Goal: Task Accomplishment & Management: Complete application form

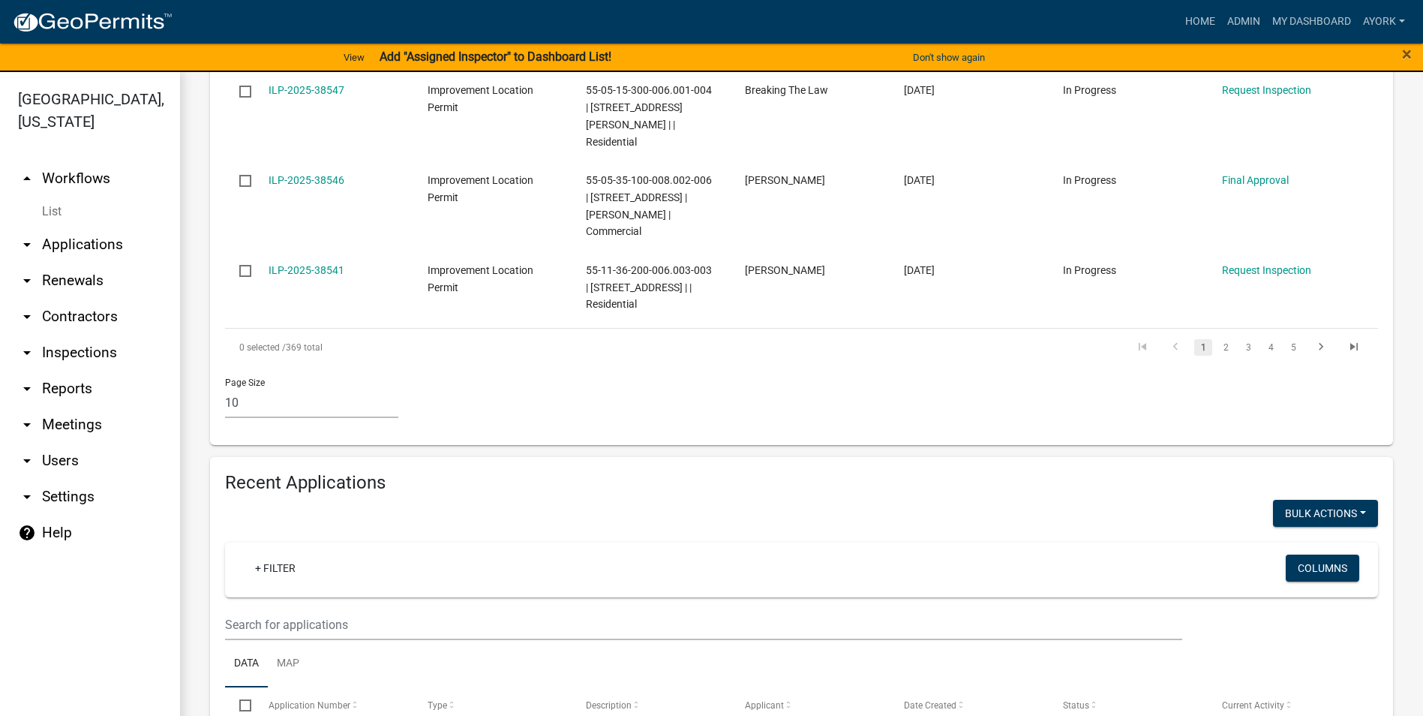
scroll to position [1050, 0]
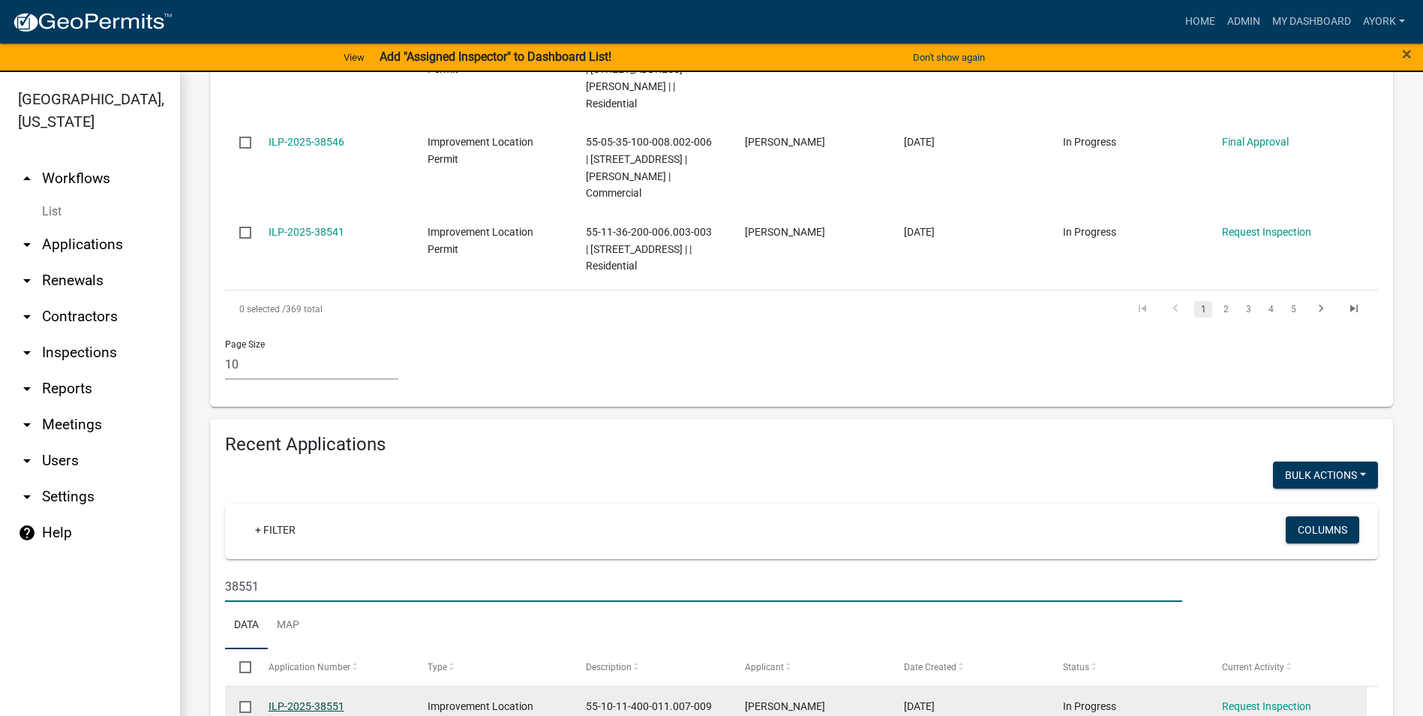
type input "38551"
click at [327, 700] on link "ILP-2025-38551" at bounding box center [307, 706] width 76 height 12
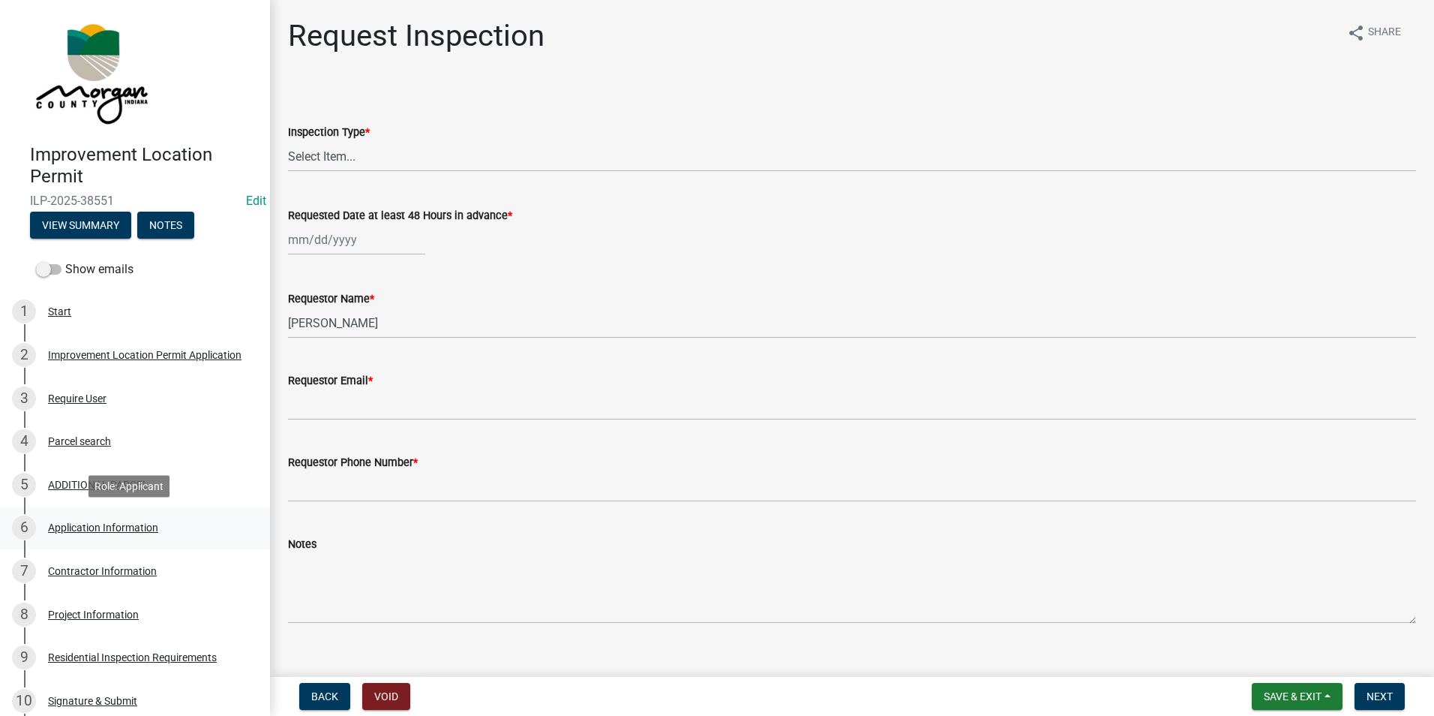
click at [127, 529] on div "Application Information" at bounding box center [103, 527] width 110 height 11
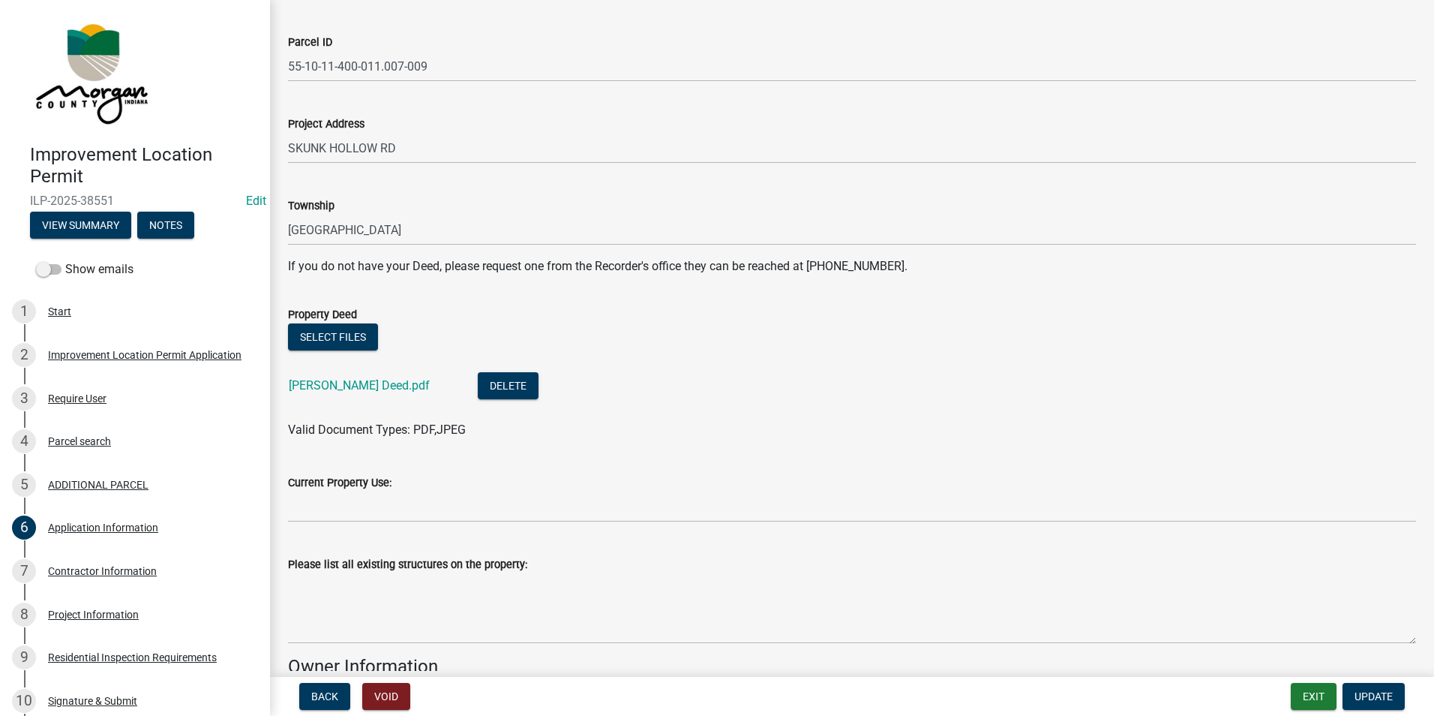
scroll to position [150, 0]
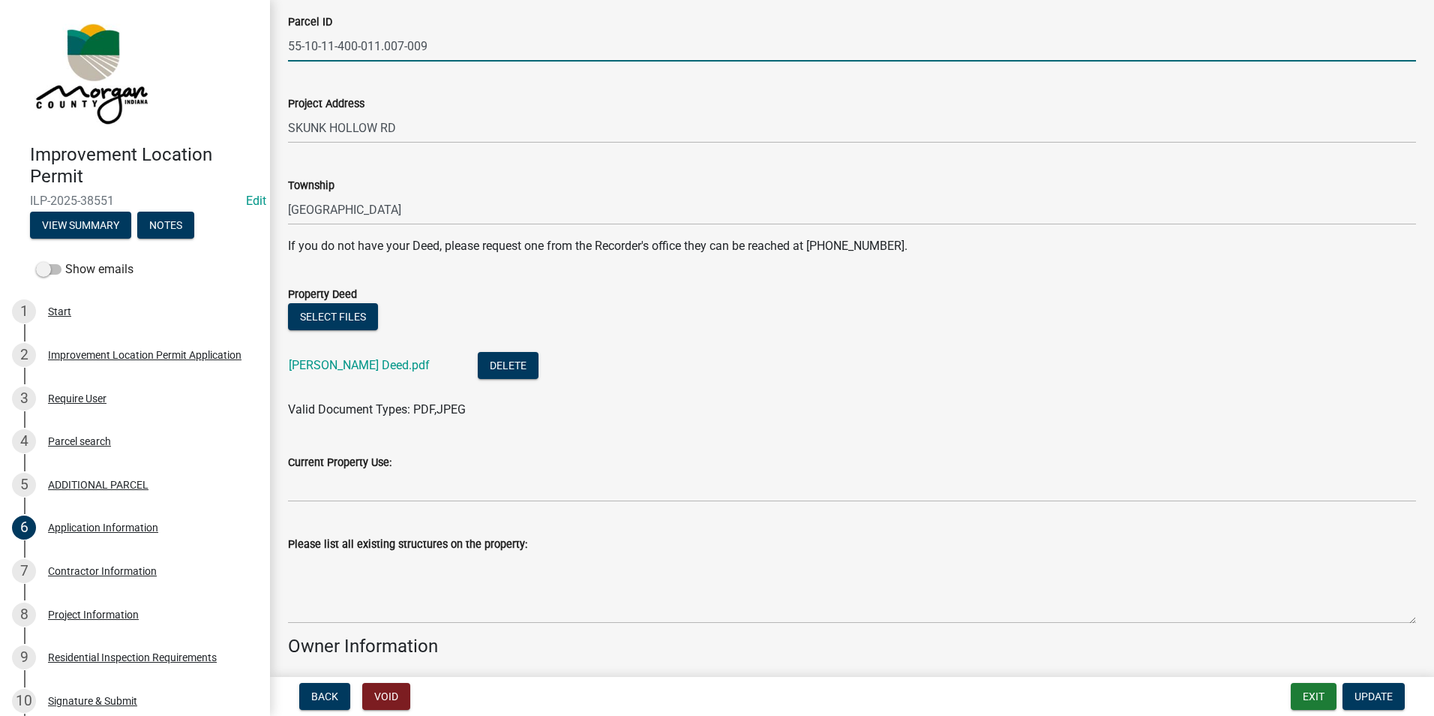
drag, startPoint x: 440, startPoint y: 47, endPoint x: 278, endPoint y: 43, distance: 161.3
click at [278, 43] on div "Parcel ID 55-10-11-400-011.007-009" at bounding box center [852, 27] width 1151 height 70
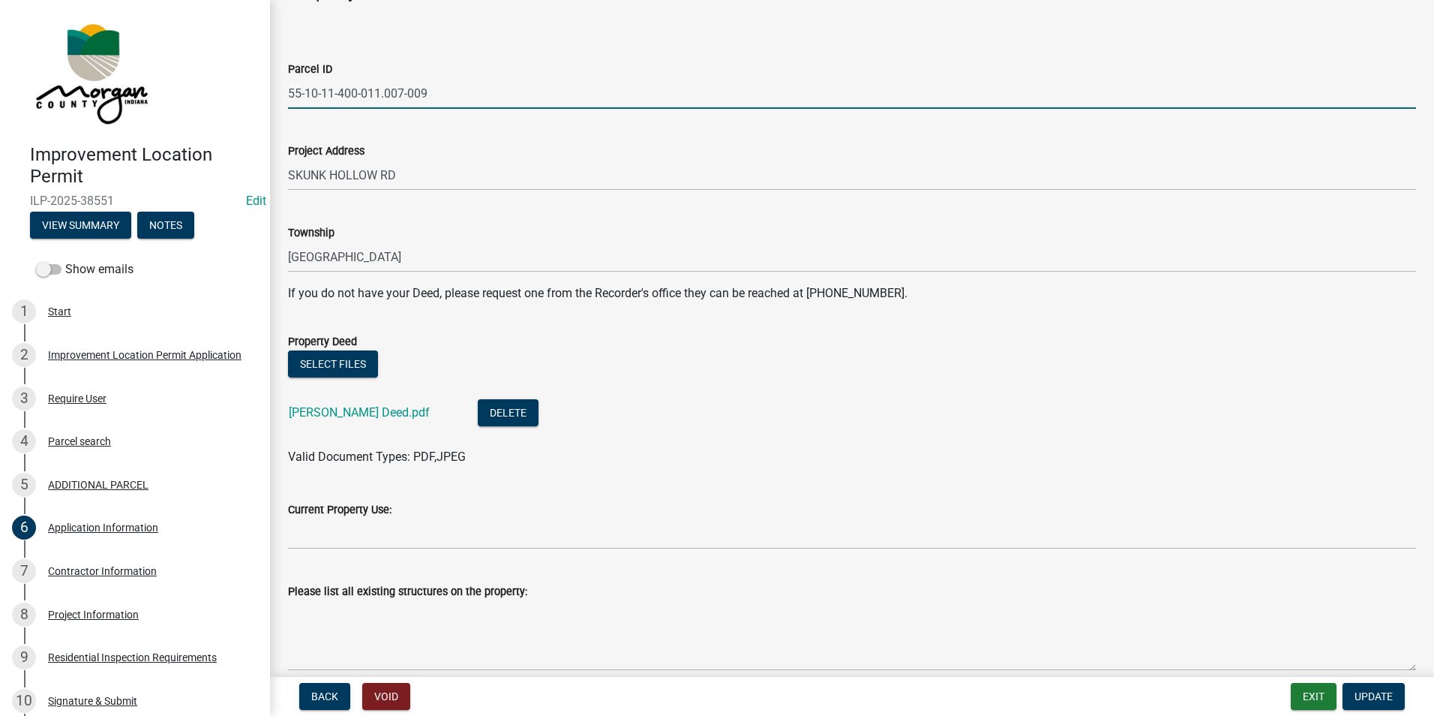
scroll to position [75, 0]
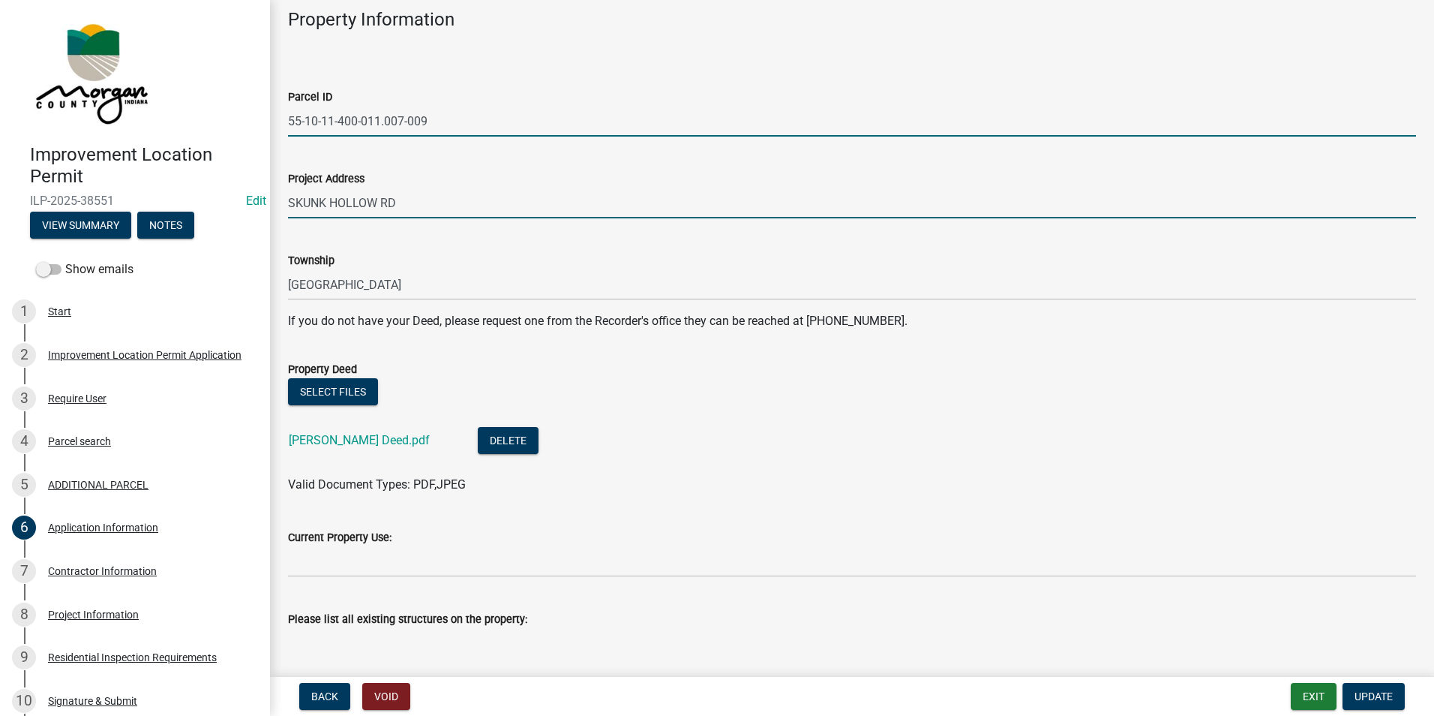
click at [290, 201] on input "SKUNK HOLLOW RD" at bounding box center [852, 203] width 1128 height 31
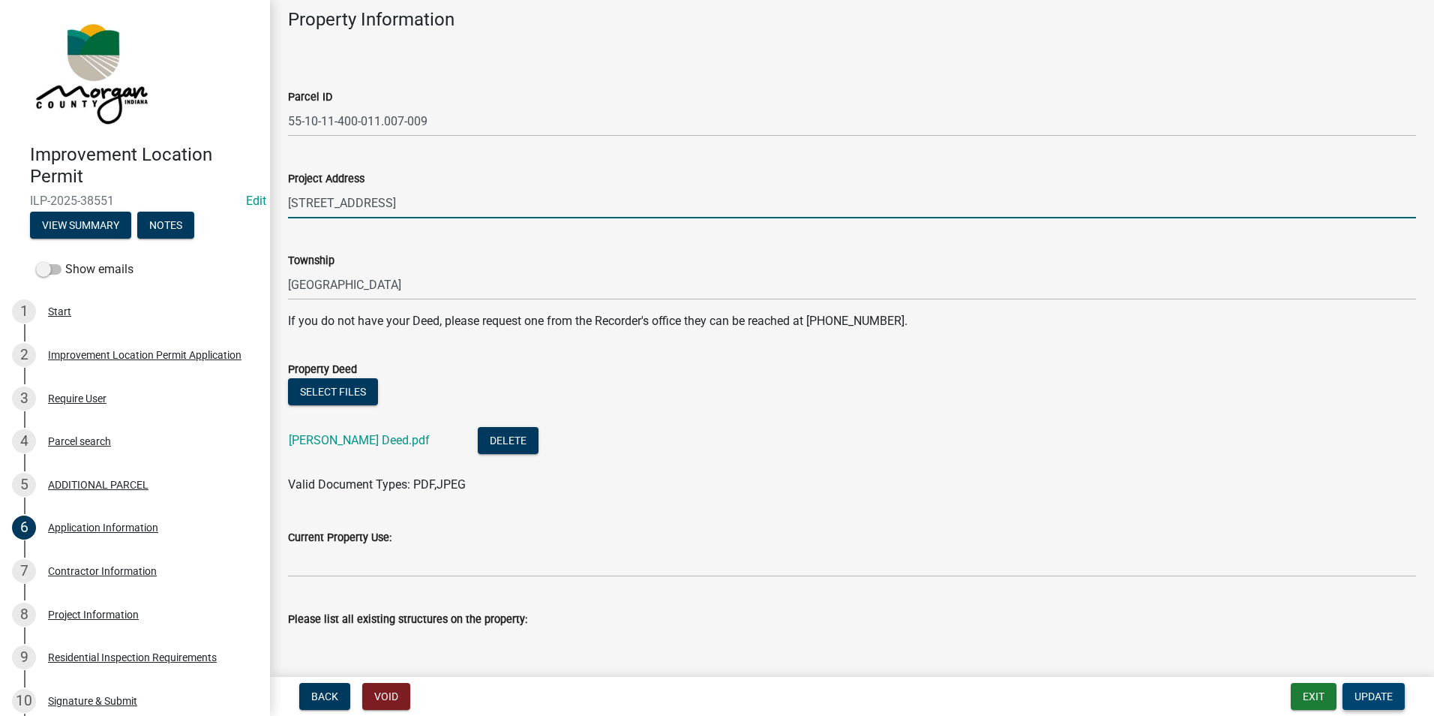
type input "[STREET_ADDRESS]"
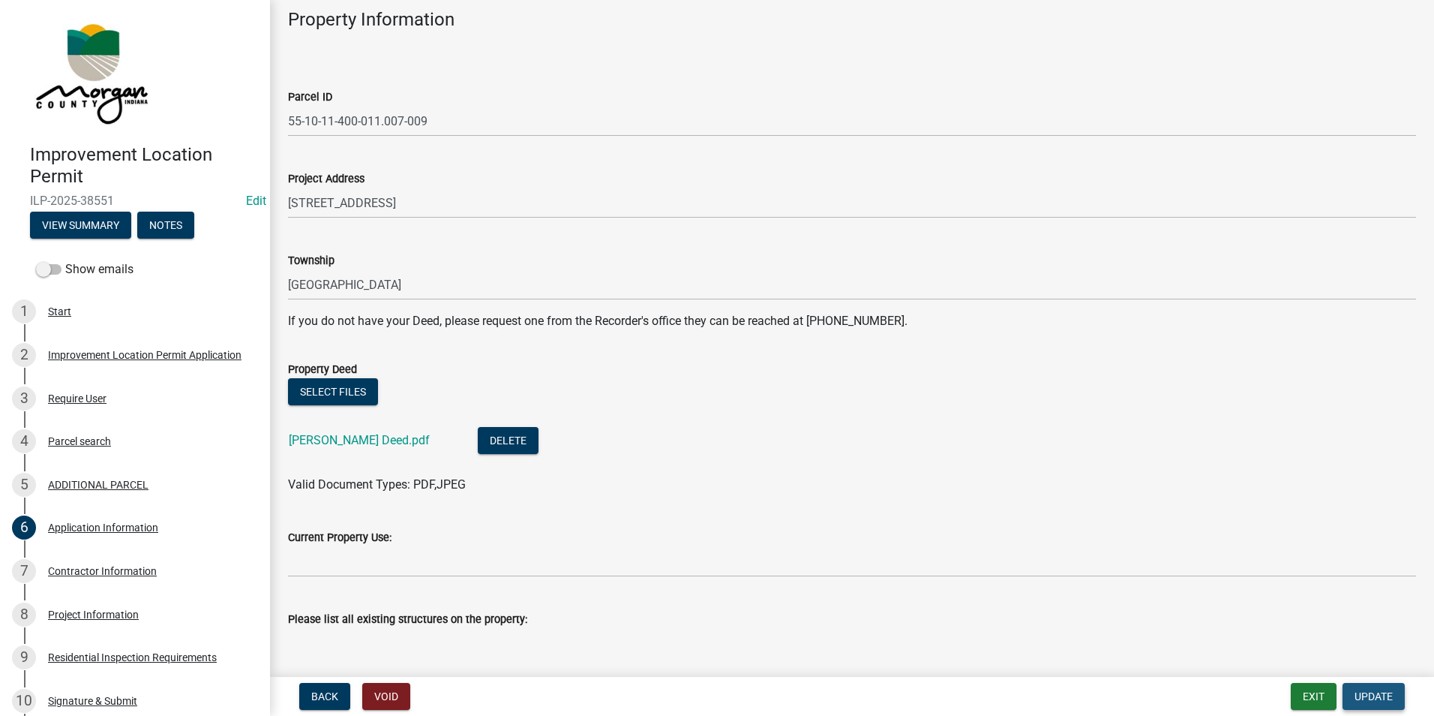
click at [1372, 698] on span "Update" at bounding box center [1374, 696] width 38 height 12
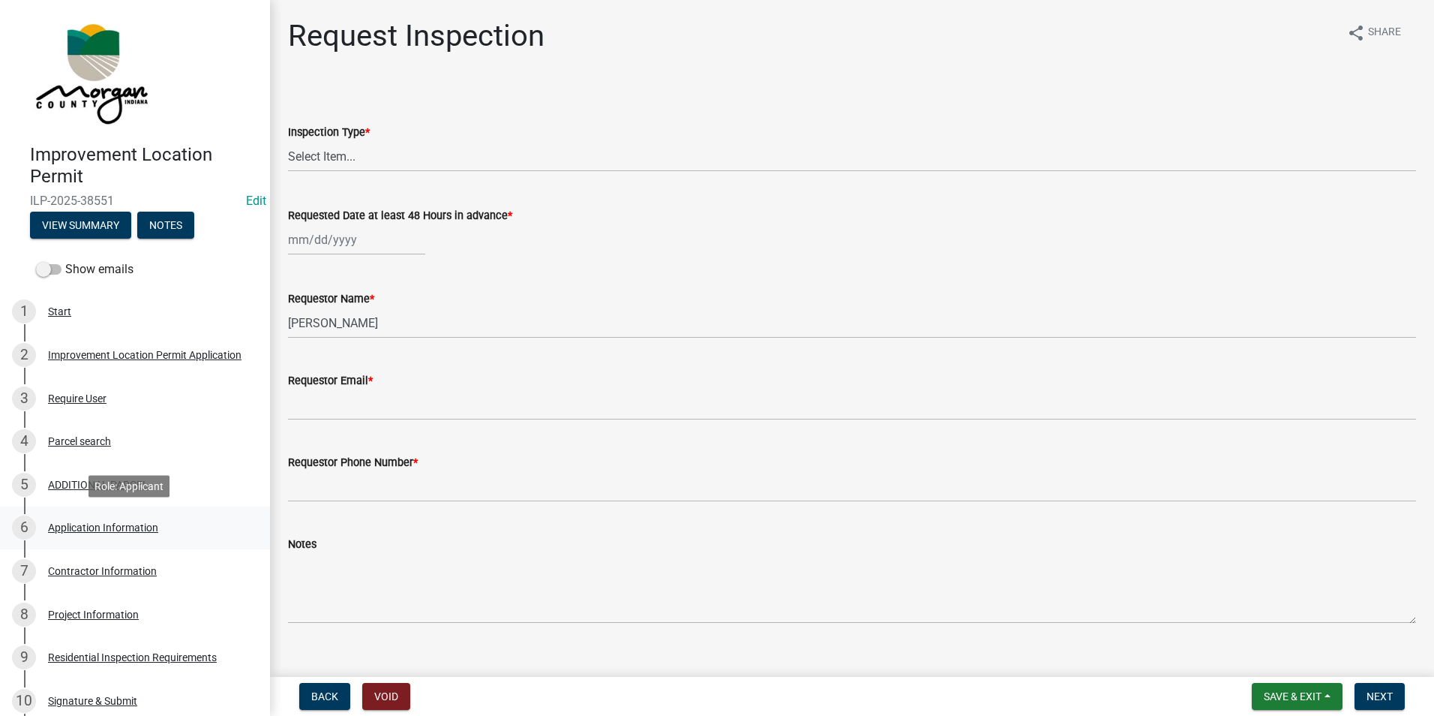
click at [89, 522] on div "Application Information" at bounding box center [103, 527] width 110 height 11
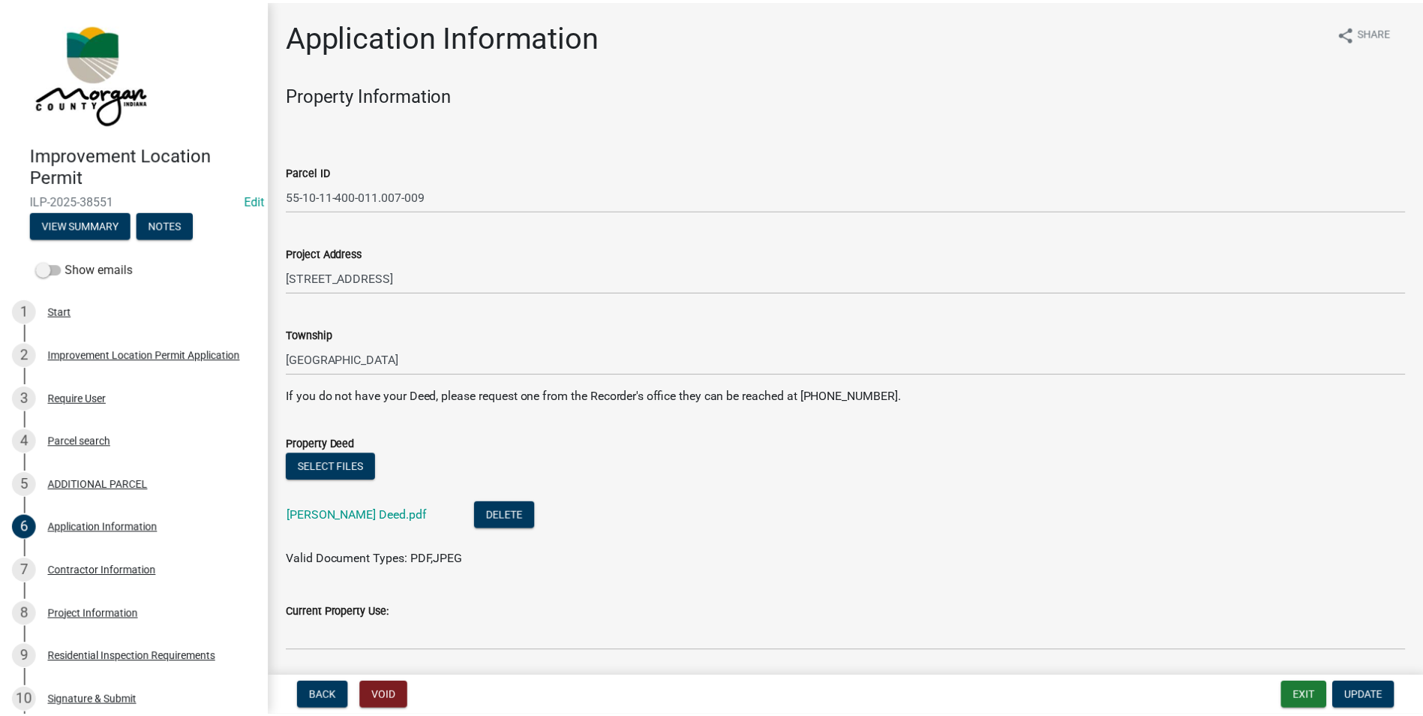
scroll to position [75, 0]
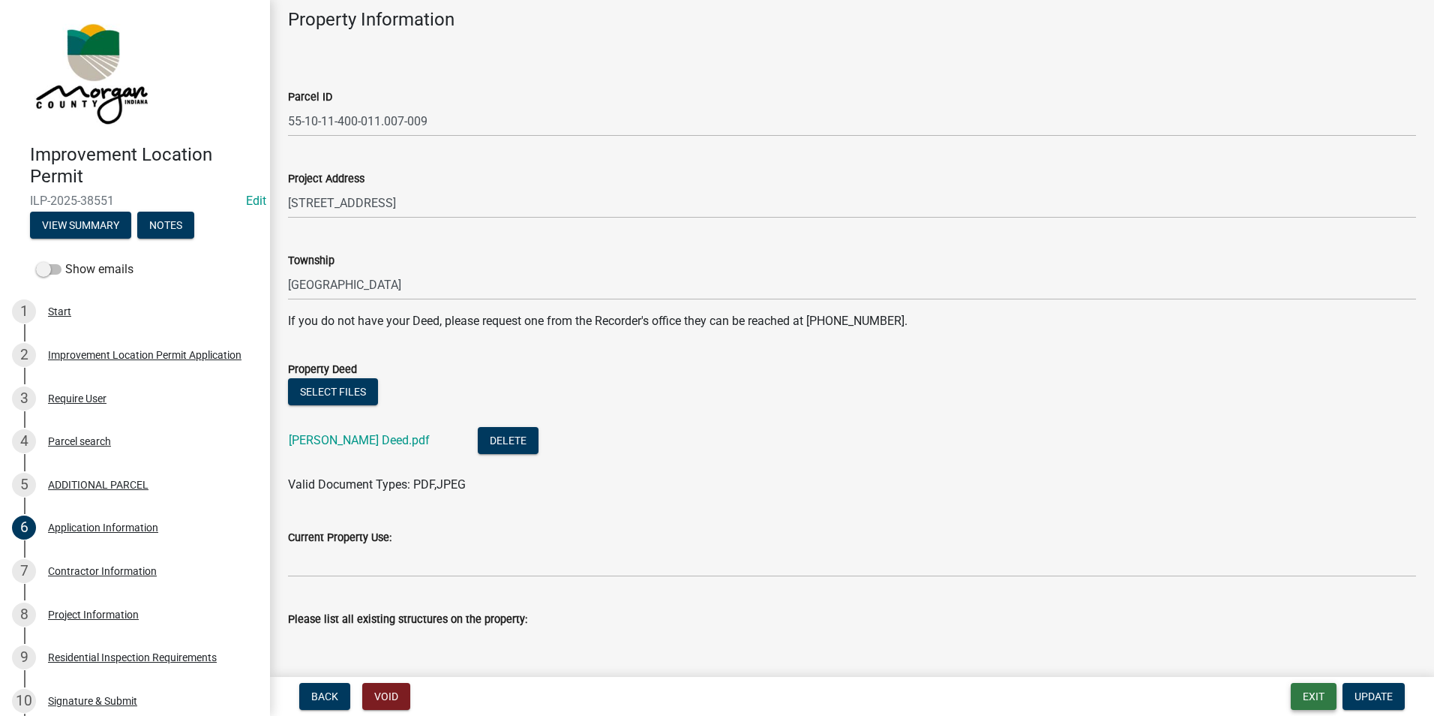
click at [1317, 697] on button "Exit" at bounding box center [1314, 696] width 46 height 27
